Goal: Task Accomplishment & Management: Manage account settings

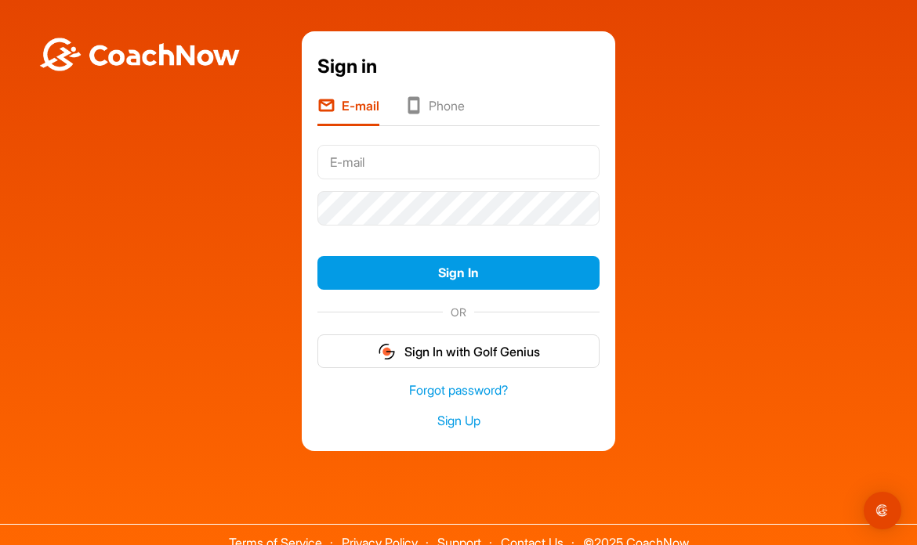
click at [355, 166] on input "text" at bounding box center [458, 162] width 282 height 34
type input "donnajea"
click at [342, 164] on input "text" at bounding box center [458, 162] width 282 height 34
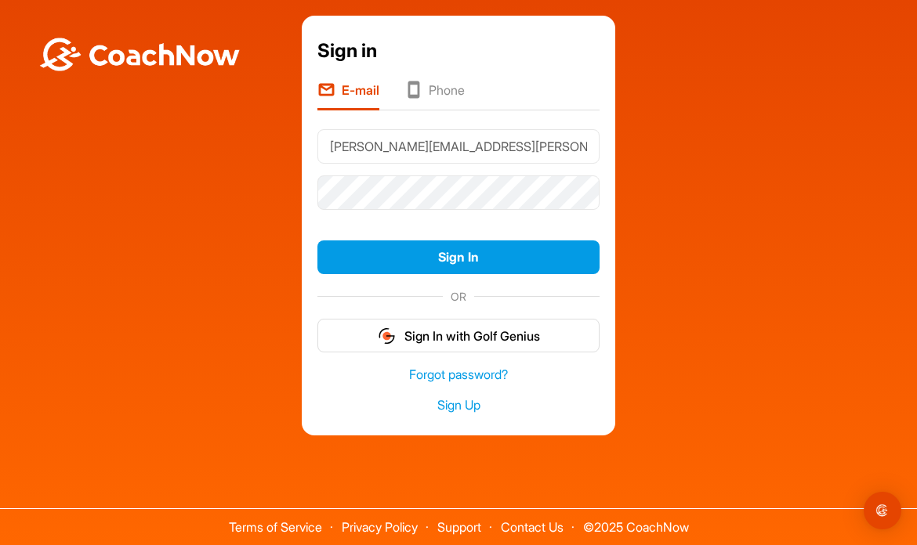
scroll to position [16, 0]
type input "[PERSON_NAME][EMAIL_ADDRESS][PERSON_NAME][DOMAIN_NAME]"
click at [458, 257] on button "Sign In" at bounding box center [458, 257] width 282 height 34
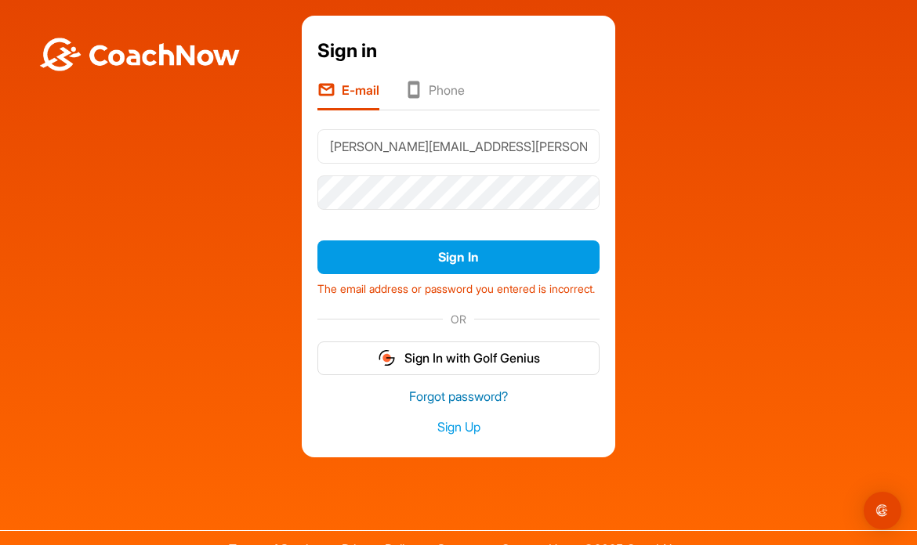
click at [424, 406] on link "Forgot password?" at bounding box center [458, 397] width 282 height 18
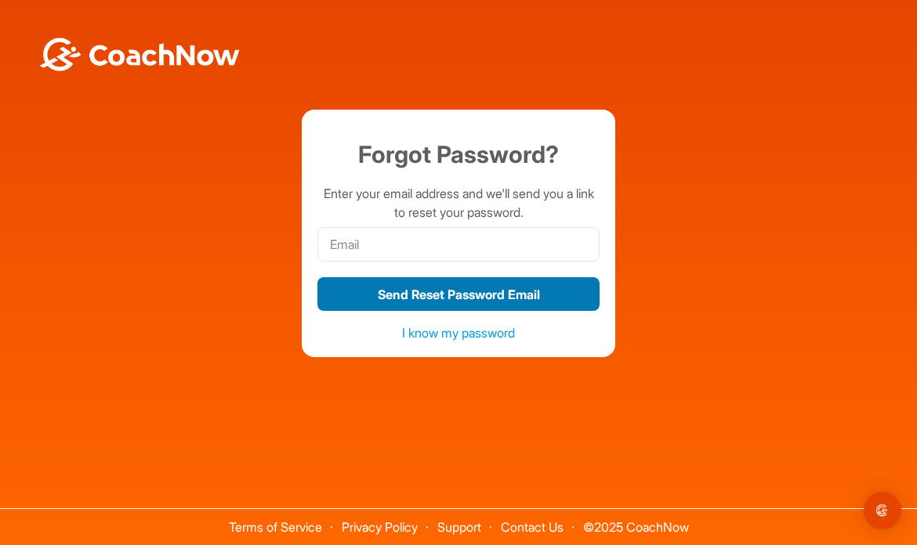
click at [431, 291] on button "Send Reset Password Email" at bounding box center [458, 294] width 282 height 34
